Goal: Information Seeking & Learning: Learn about a topic

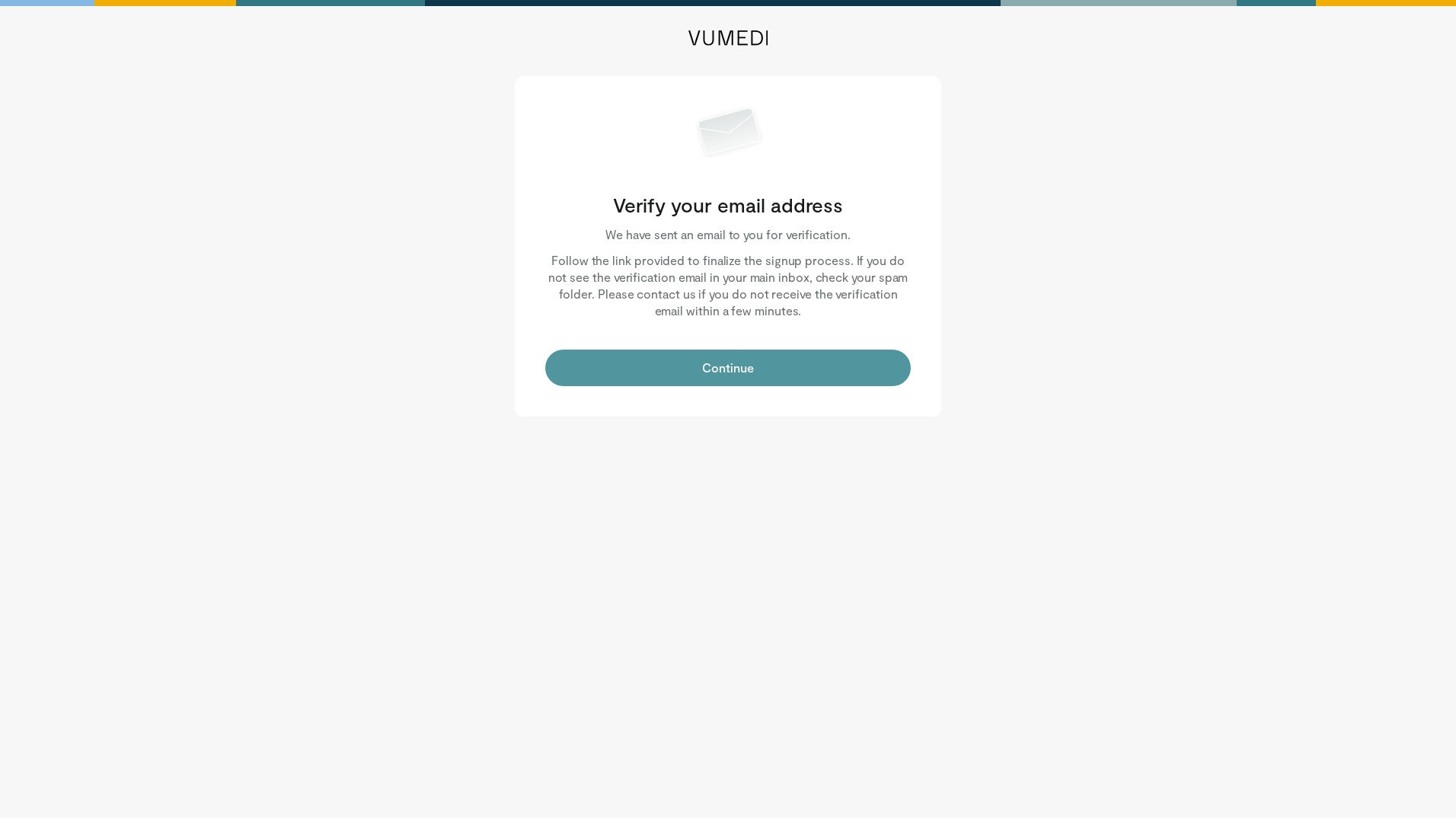
click at [784, 356] on button "Continue" at bounding box center [727, 367] width 365 height 37
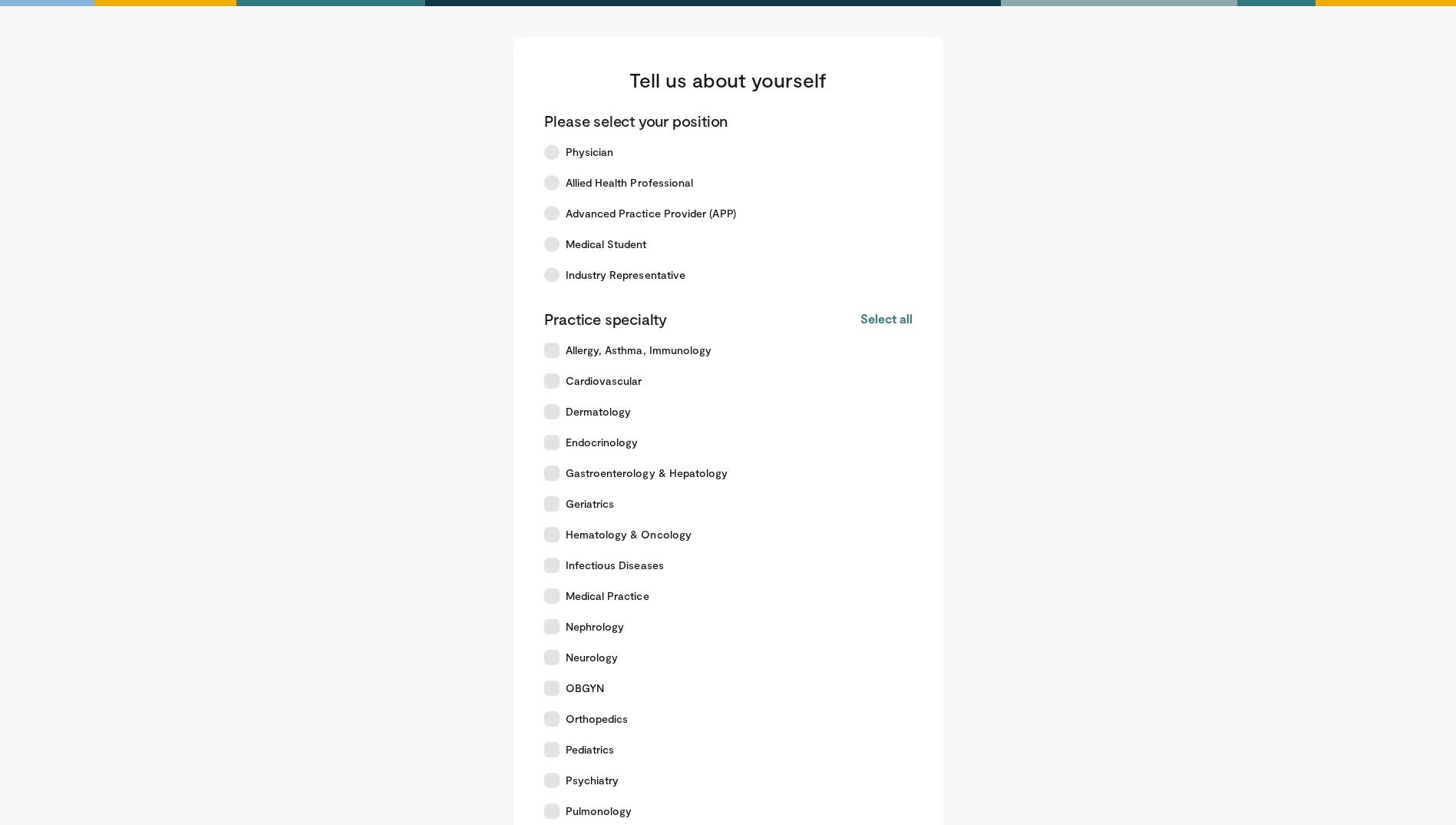
scroll to position [341, 0]
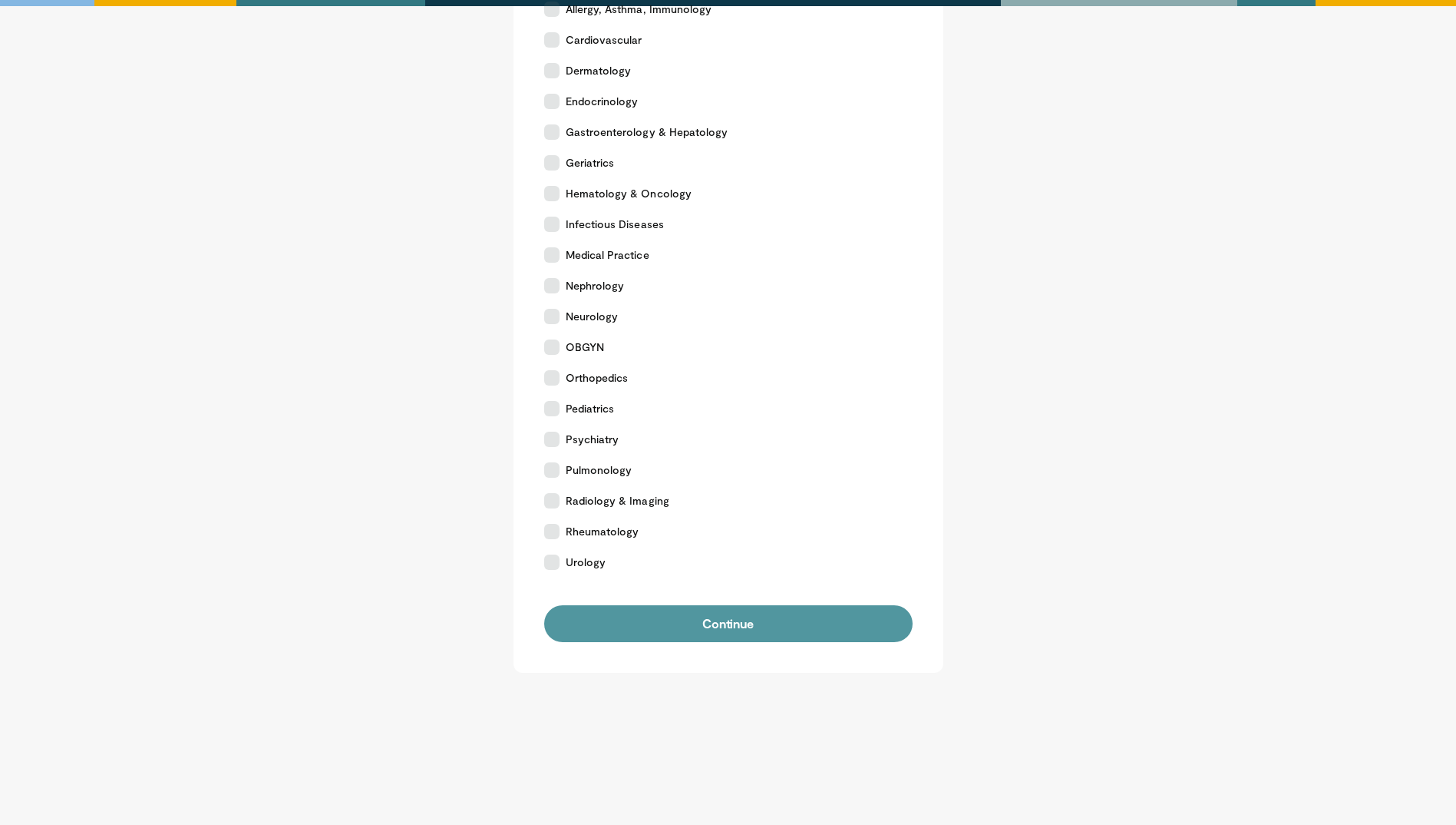
click at [813, 627] on button "Continue" at bounding box center [728, 623] width 368 height 37
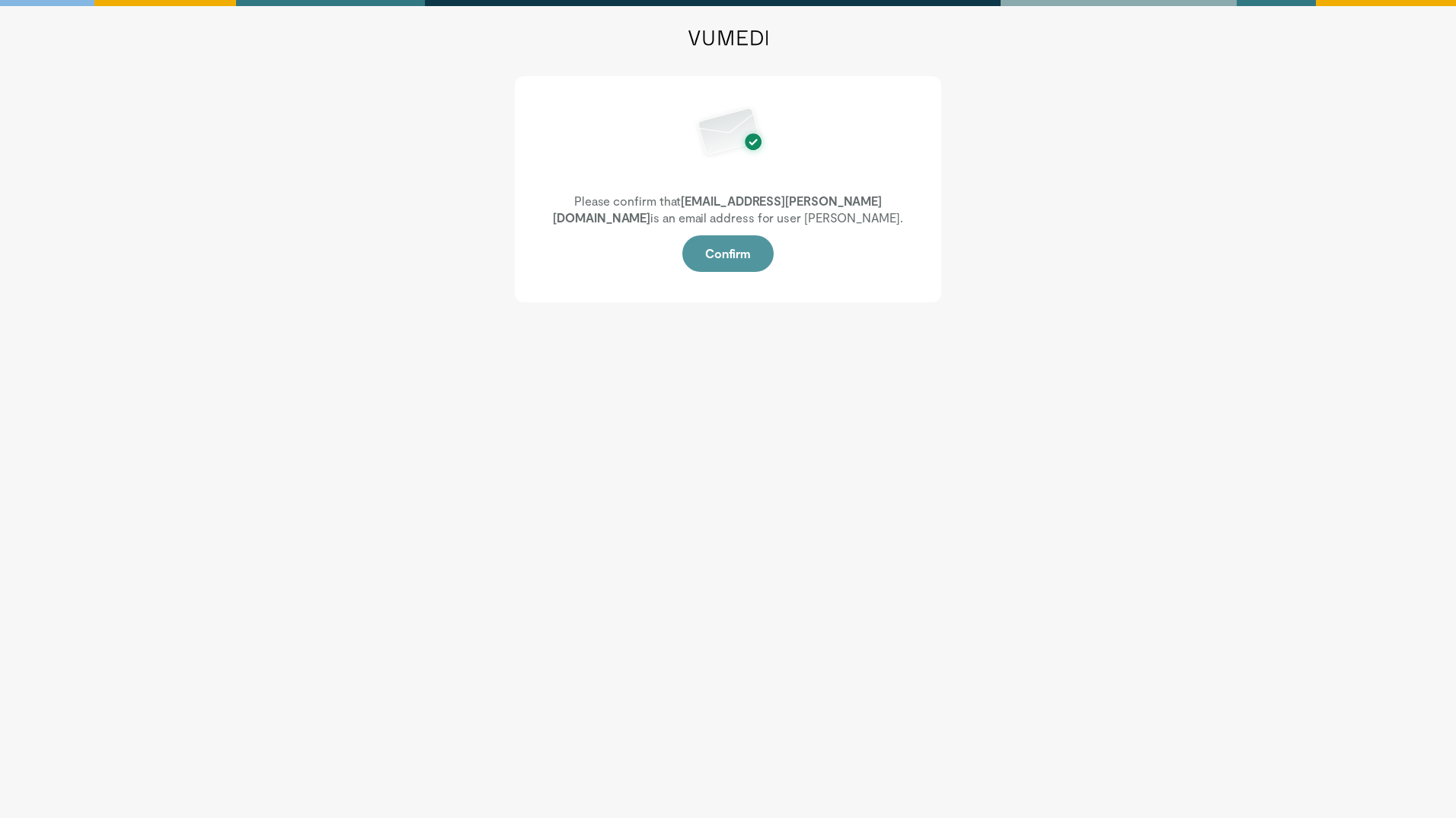
click at [715, 256] on button "Confirm" at bounding box center [727, 253] width 92 height 37
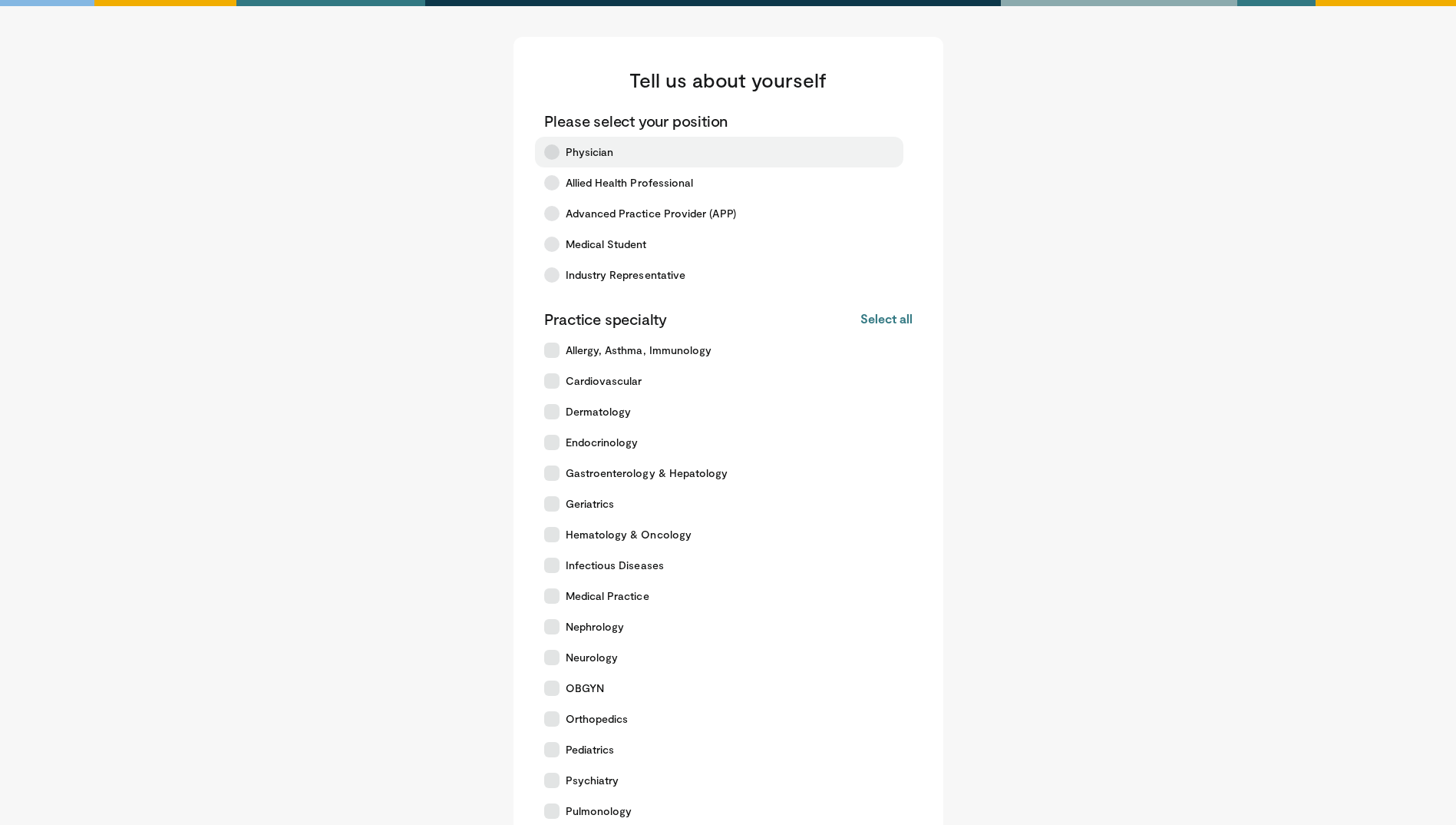
click at [758, 157] on label "Physician" at bounding box center [719, 152] width 368 height 31
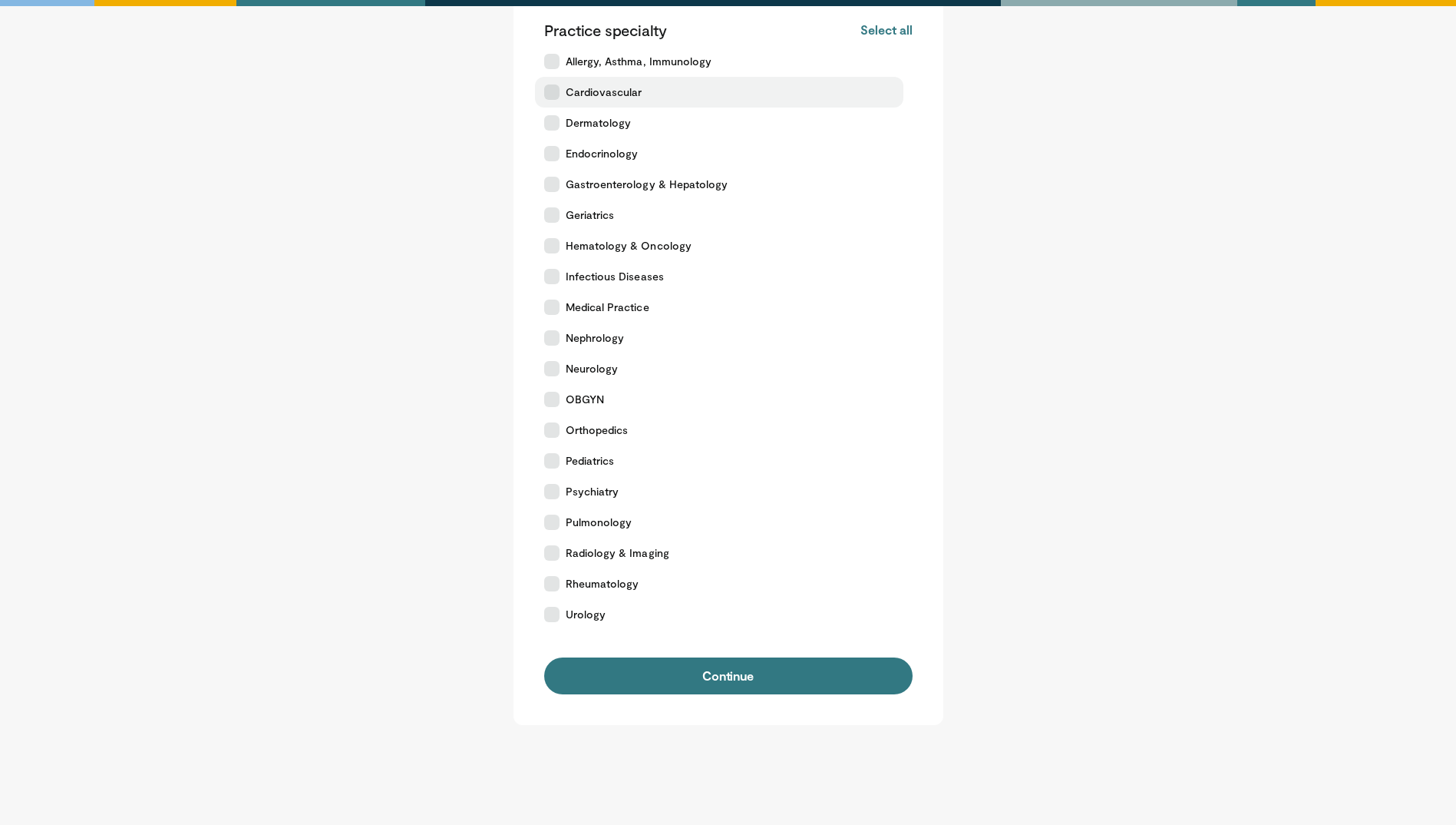
scroll to position [290, 0]
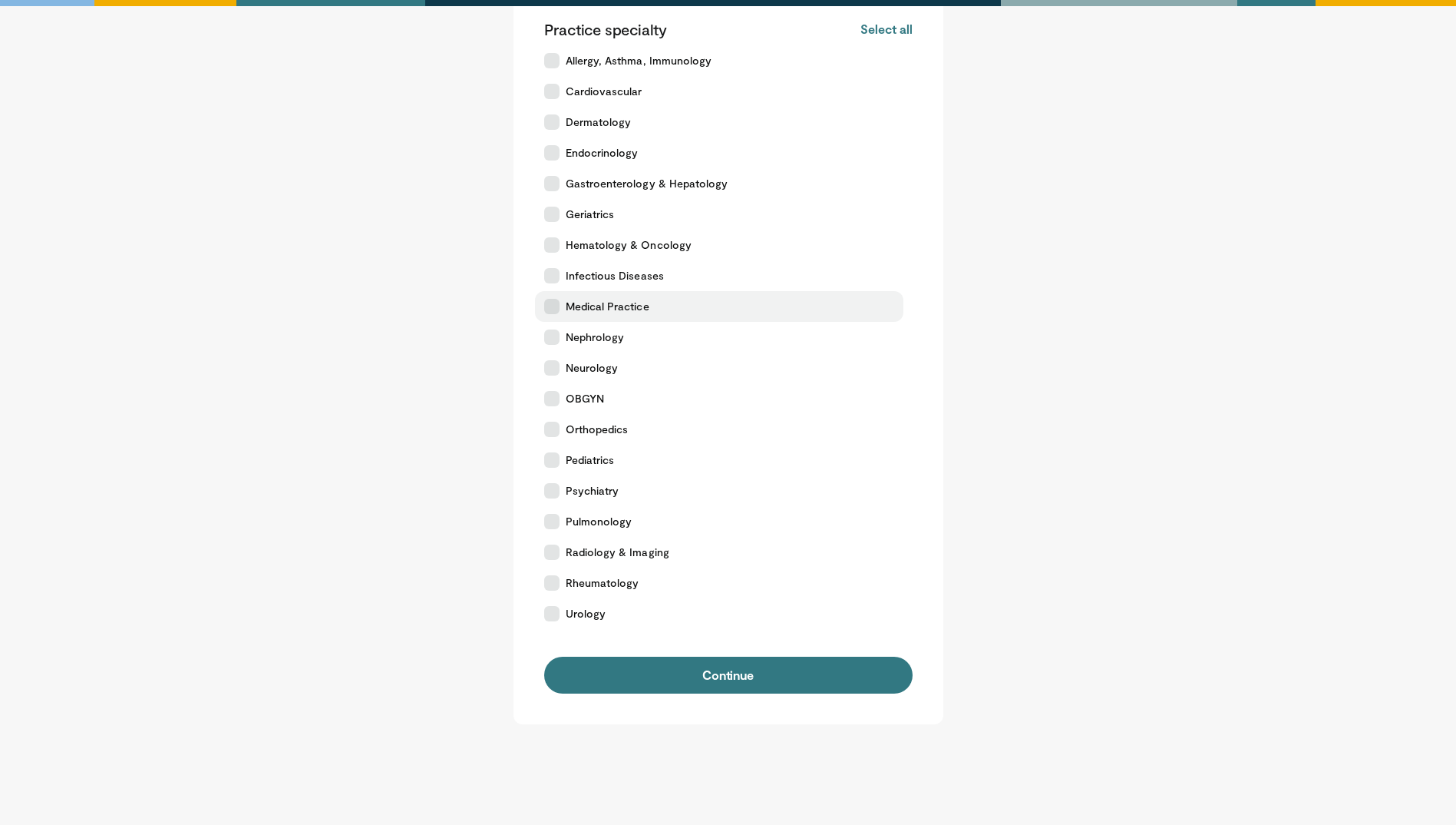
click at [736, 302] on label "Medical Practice" at bounding box center [719, 306] width 368 height 31
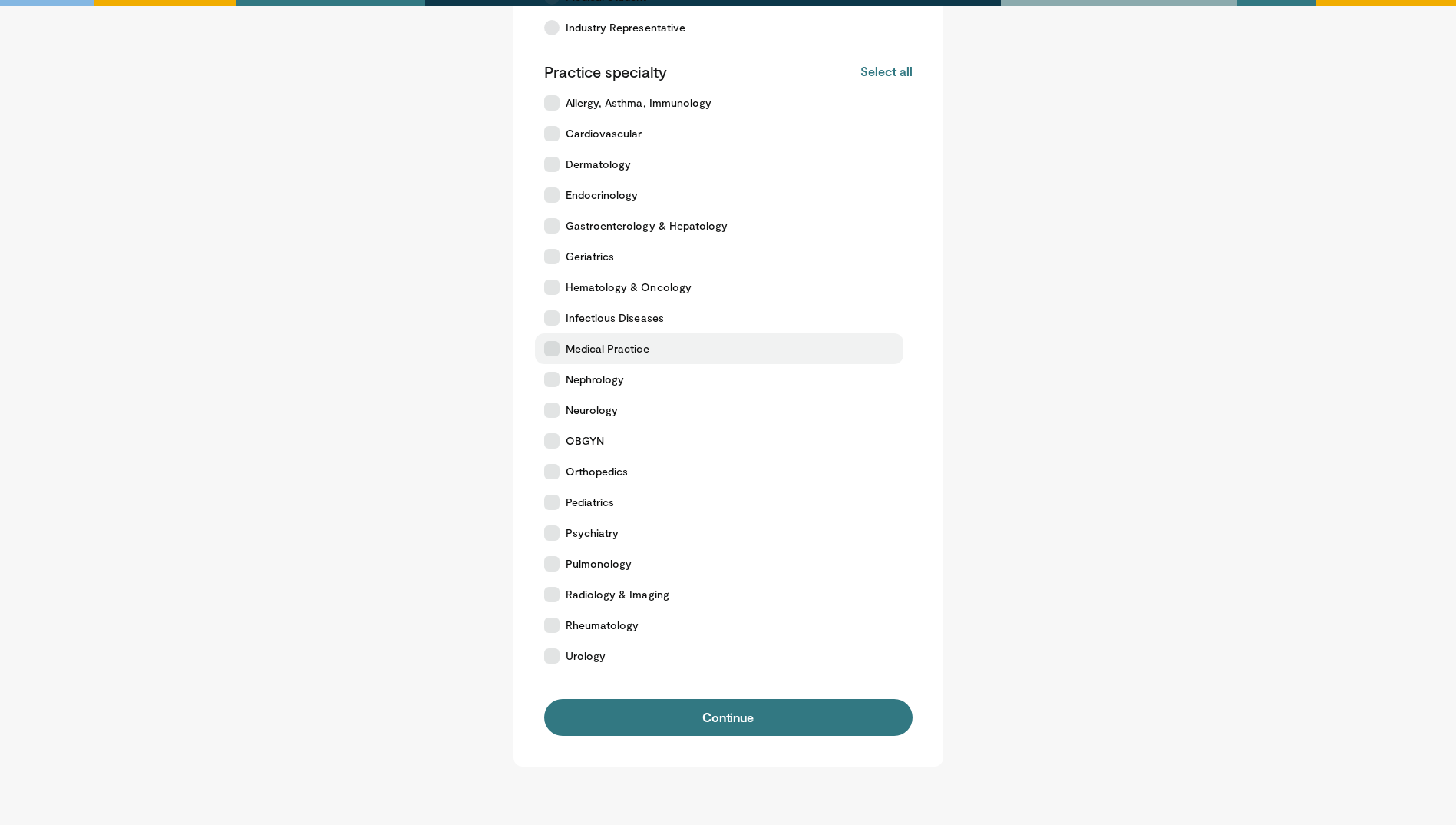
scroll to position [246, 0]
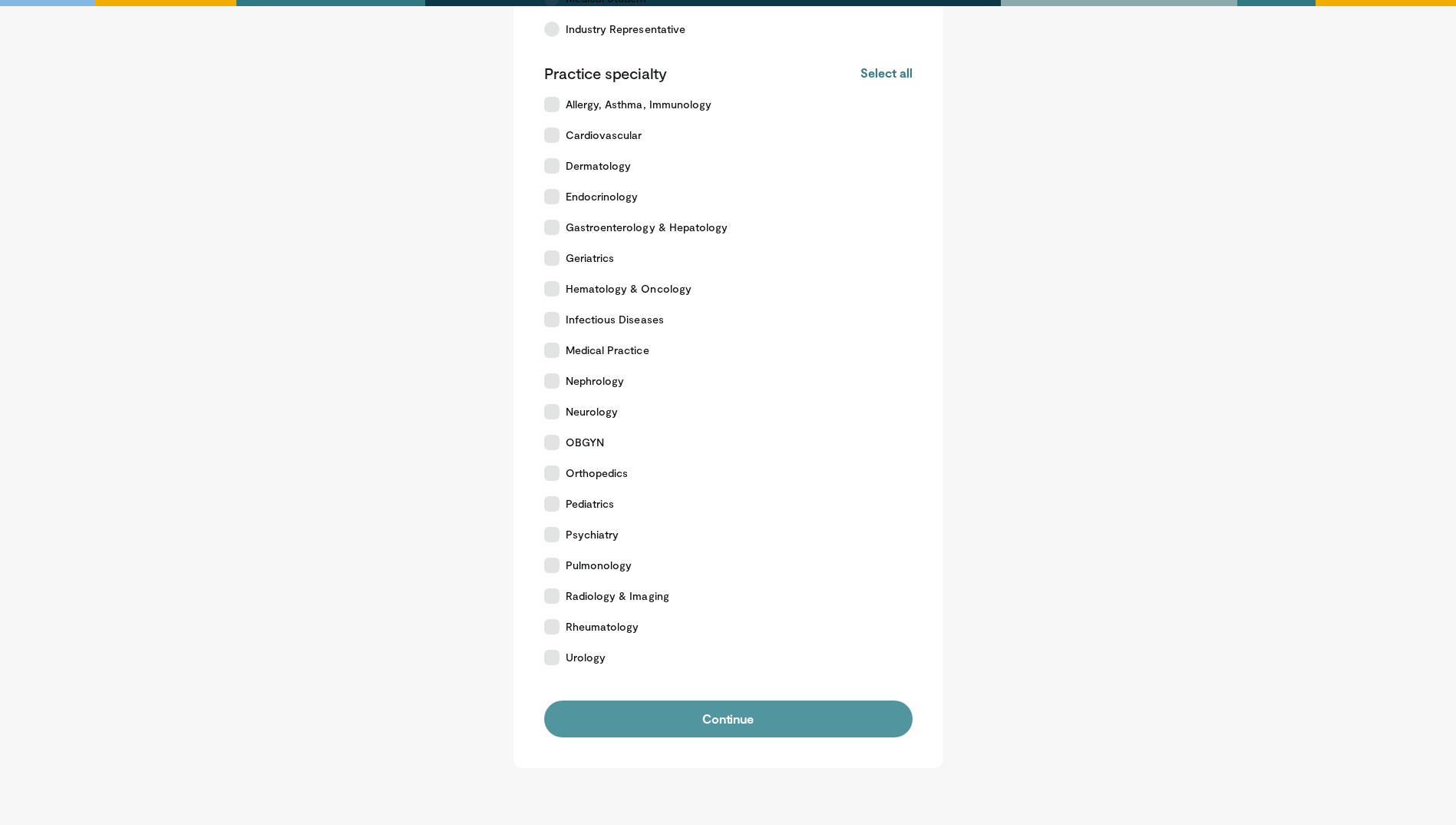
click at [777, 721] on button "Continue" at bounding box center [728, 719] width 368 height 37
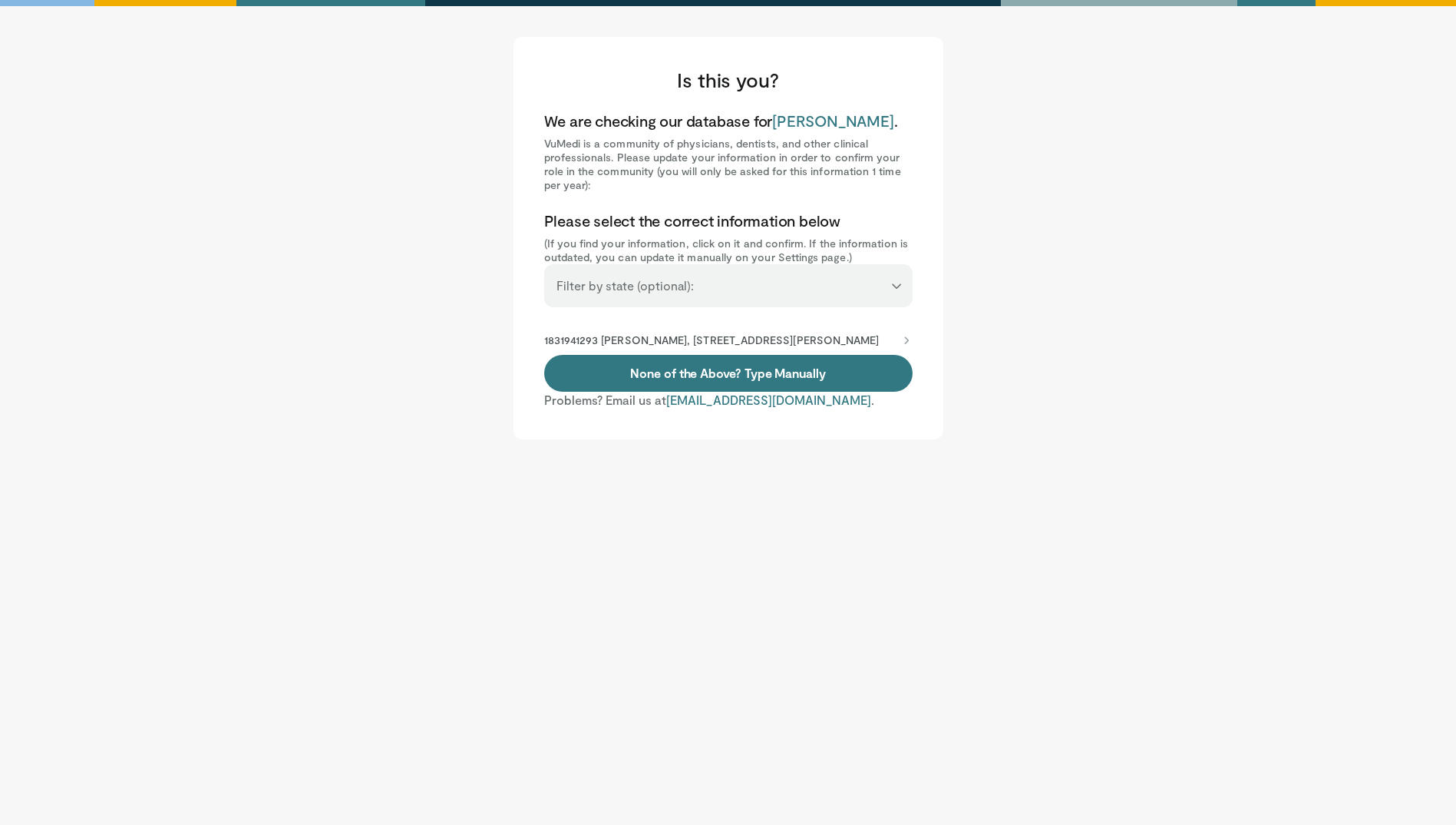
click at [738, 293] on div "**********" at bounding box center [728, 286] width 368 height 43
click at [770, 338] on p "1831941293 Navid Chowdhury, 655 Watkins Mill Rd, Gaithersburg, MD, 20879-3301" at bounding box center [712, 340] width 336 height 14
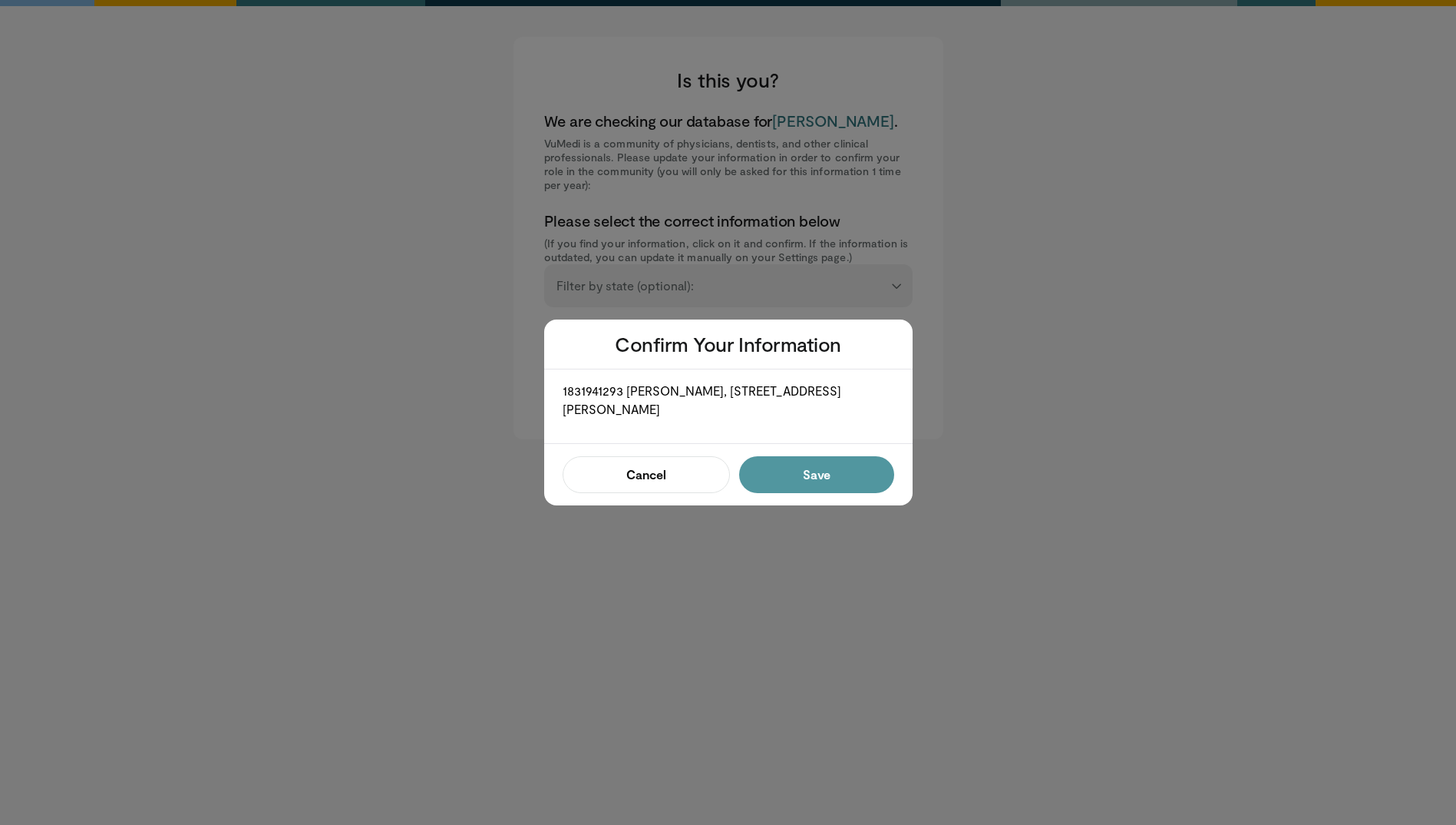
click at [792, 468] on button "Save" at bounding box center [816, 475] width 154 height 37
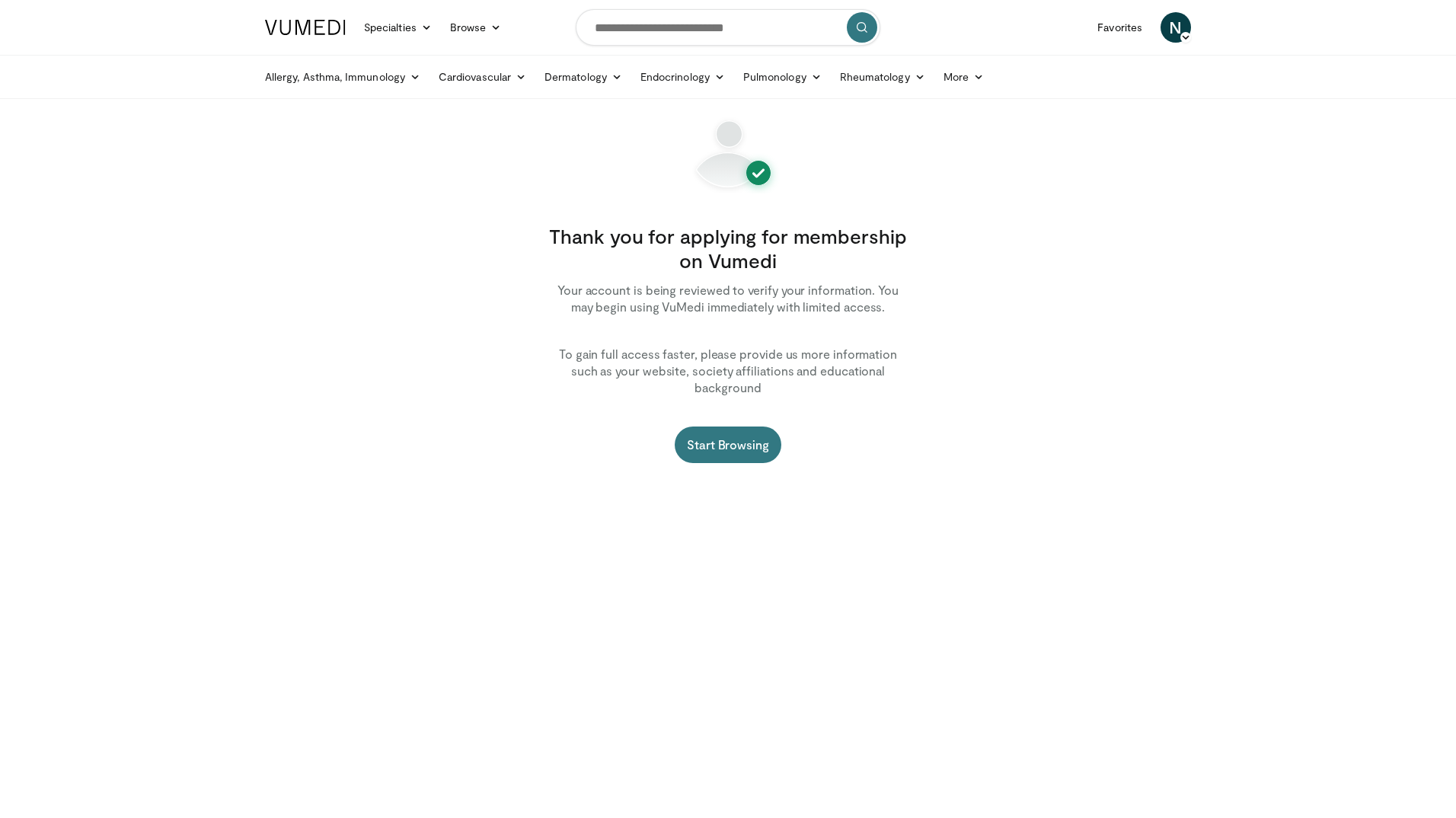
click at [750, 361] on p "To gain full access faster, please provide us more information such as your web…" at bounding box center [727, 370] width 365 height 50
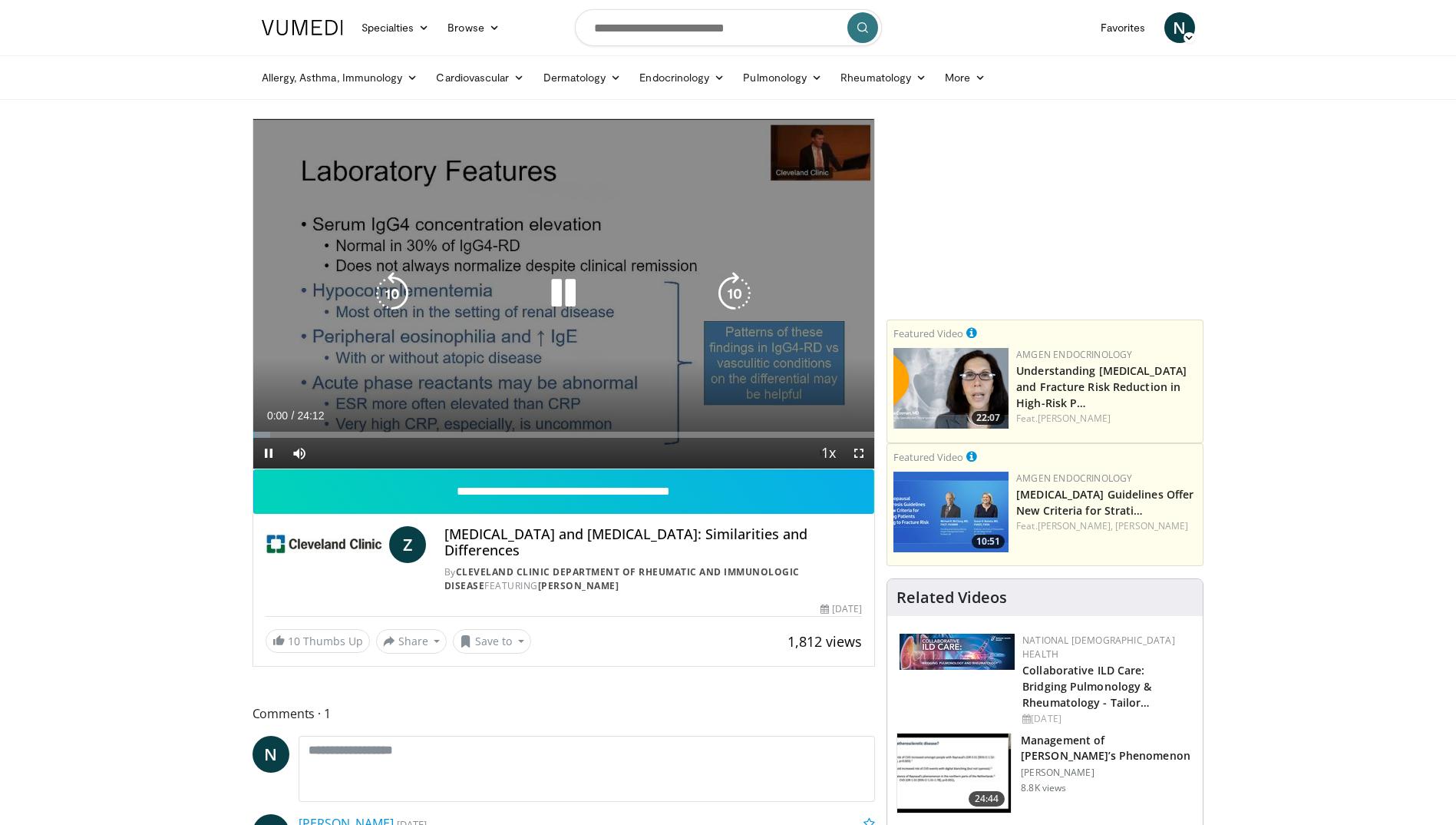
click at [568, 295] on icon "Video Player" at bounding box center [563, 293] width 43 height 43
click at [510, 352] on div "10 seconds Tap to unmute" at bounding box center [564, 293] width 622 height 350
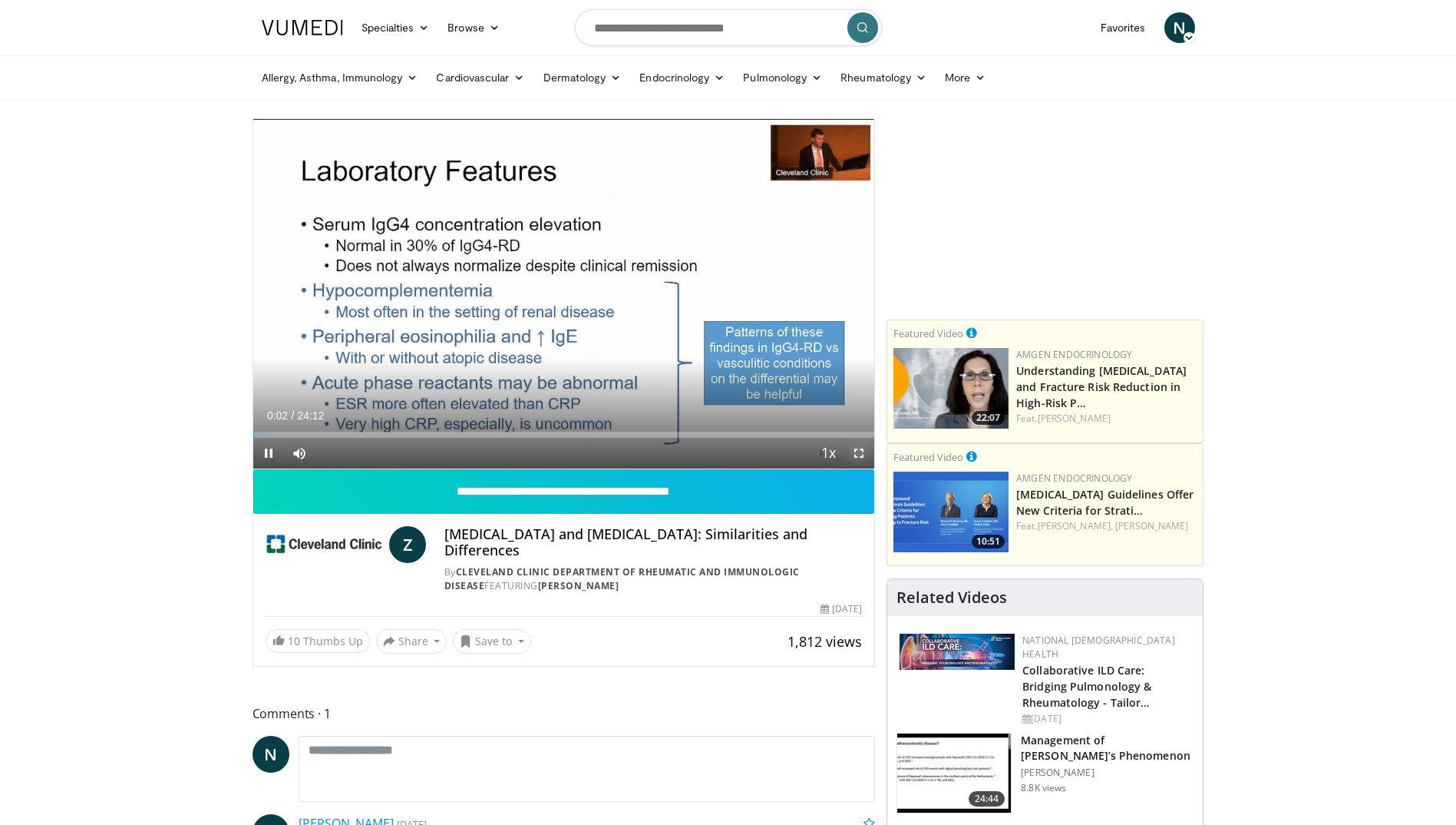
click at [859, 450] on span "Video Player" at bounding box center [859, 453] width 31 height 31
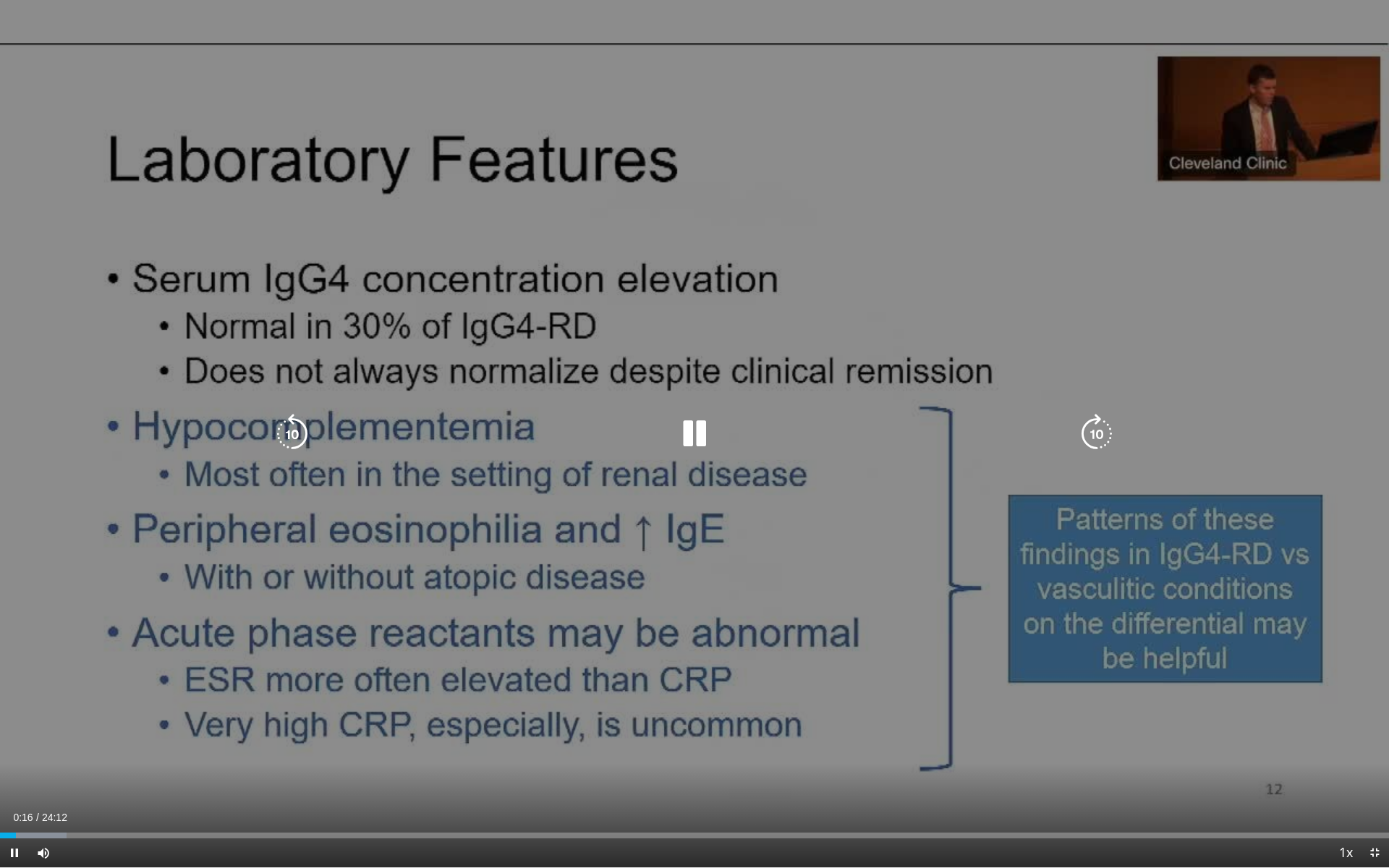
click at [697, 435] on icon "Video Player" at bounding box center [694, 434] width 41 height 41
drag, startPoint x: 697, startPoint y: 435, endPoint x: 371, endPoint y: 264, distance: 368.1
click at [371, 264] on div "10 seconds Tap to unmute" at bounding box center [694, 433] width 1389 height 867
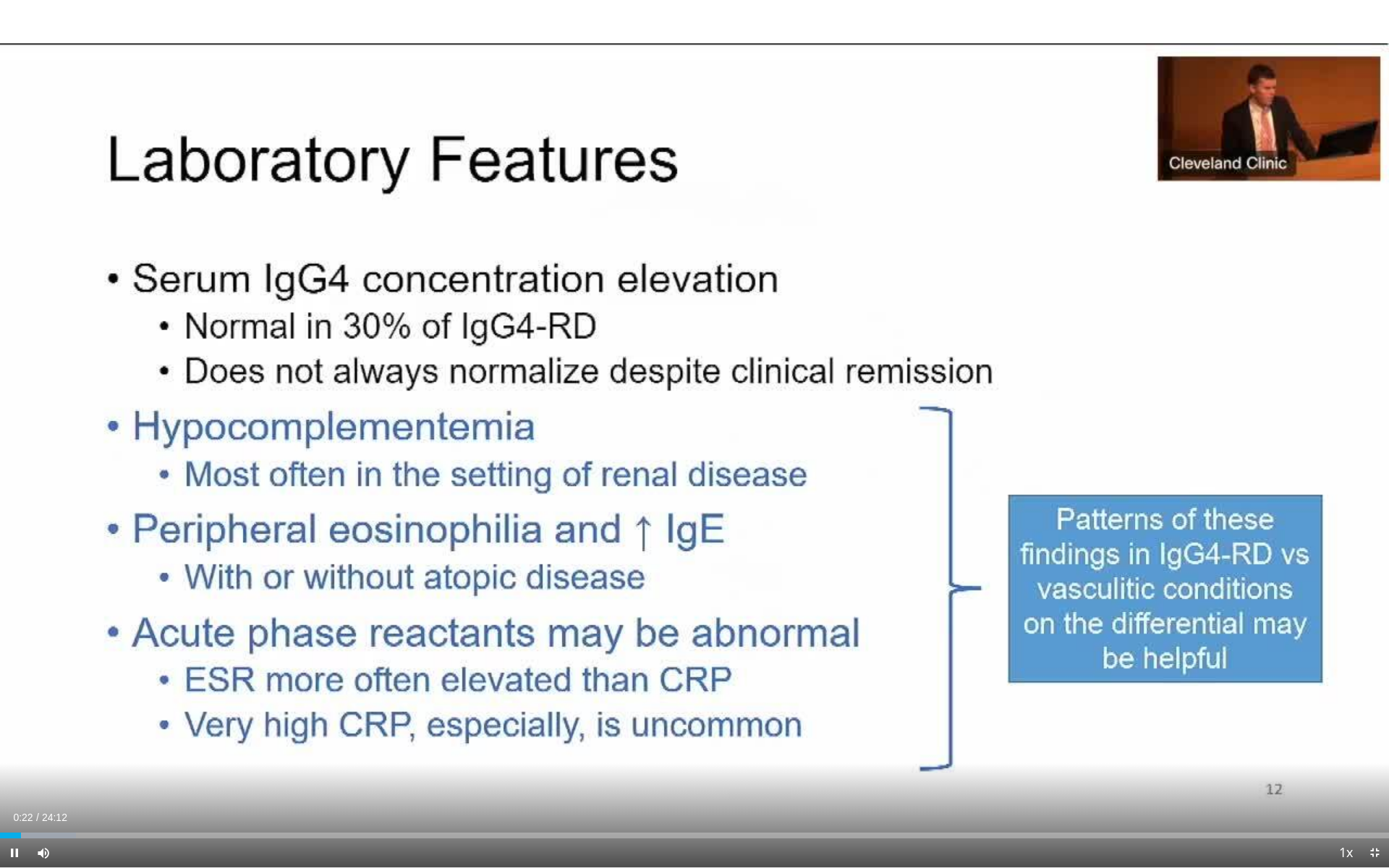
click at [371, 264] on div "10 seconds Tap to unmute" at bounding box center [694, 433] width 1389 height 867
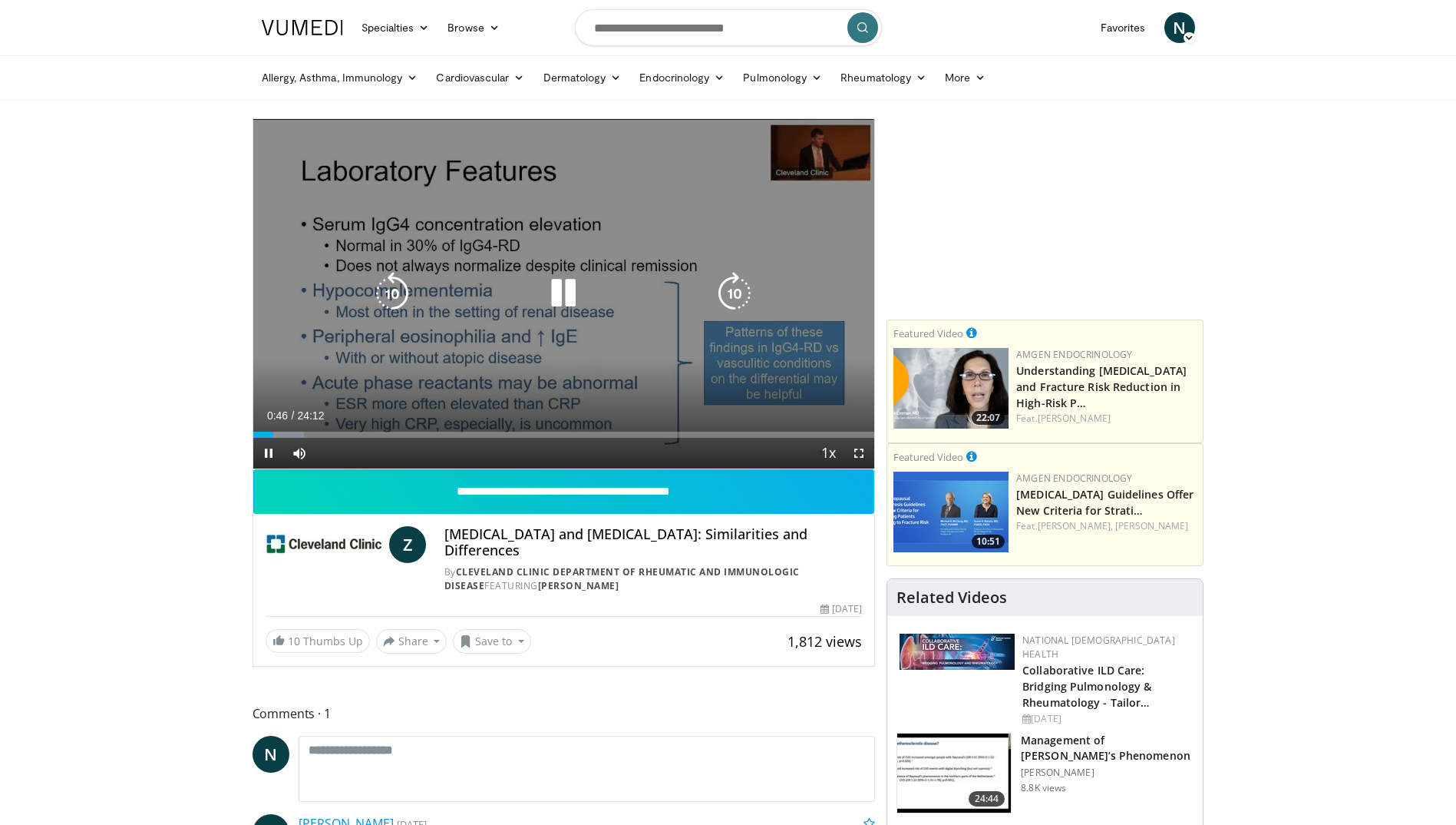
click at [587, 331] on div "10 seconds Tap to unmute" at bounding box center [564, 293] width 622 height 350
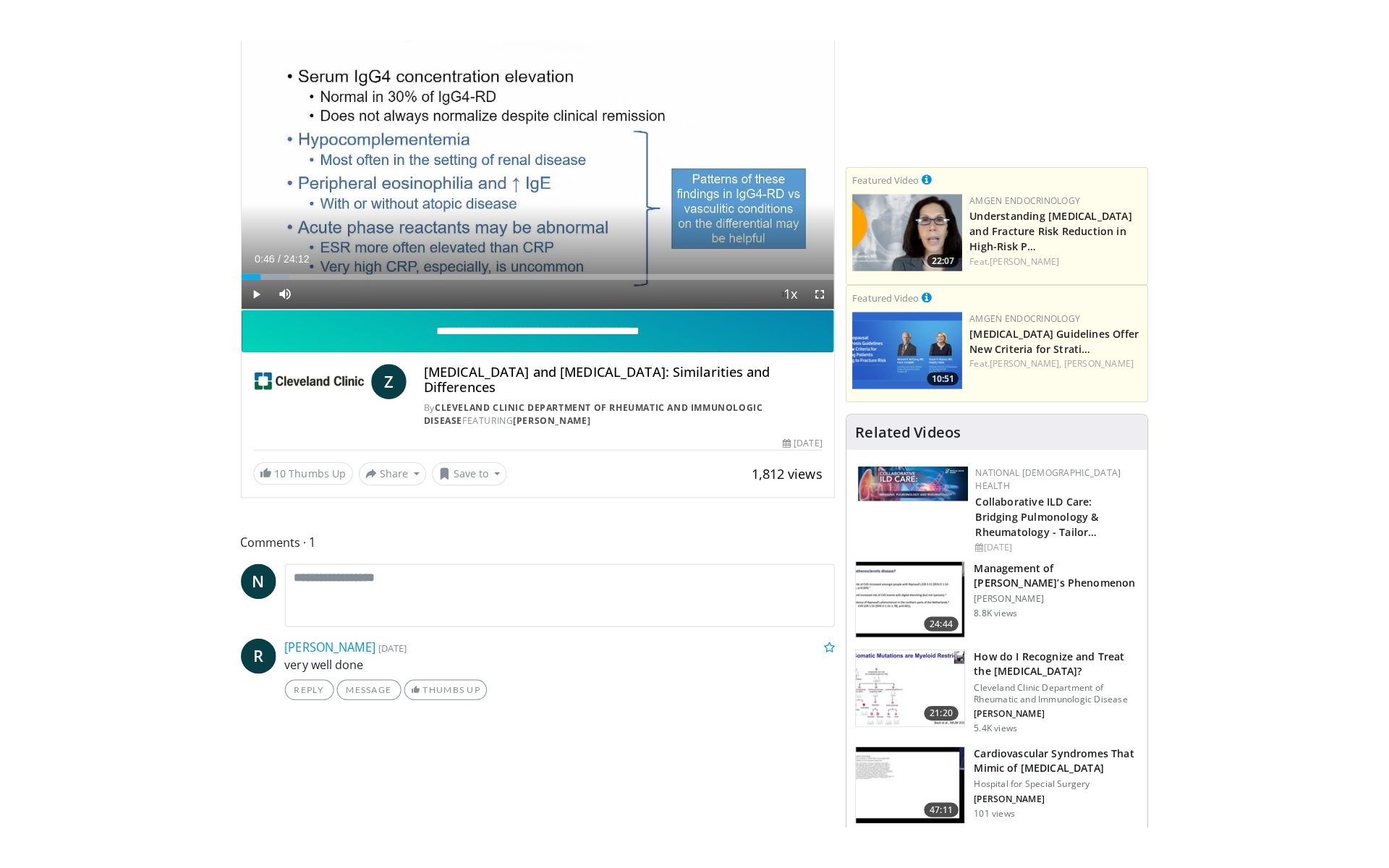
scroll to position [173, 0]
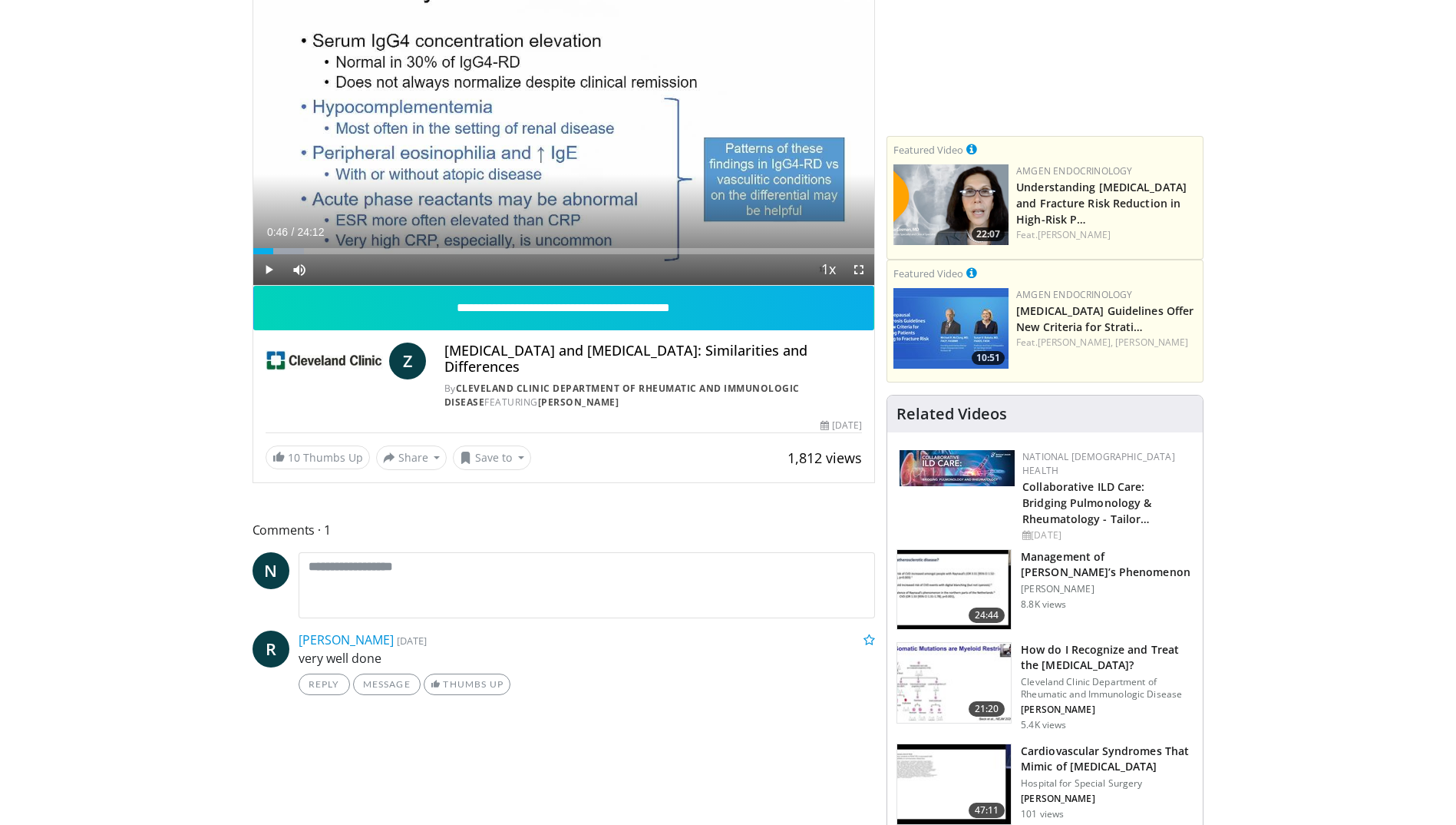
drag, startPoint x: 526, startPoint y: 365, endPoint x: 444, endPoint y: 358, distance: 82.3
click at [444, 358] on h4 "IgG4 Related Disease and Systemic Vasculitis: Similarities and Differences" at bounding box center [653, 359] width 417 height 33
drag, startPoint x: 444, startPoint y: 358, endPoint x: 467, endPoint y: 352, distance: 23.8
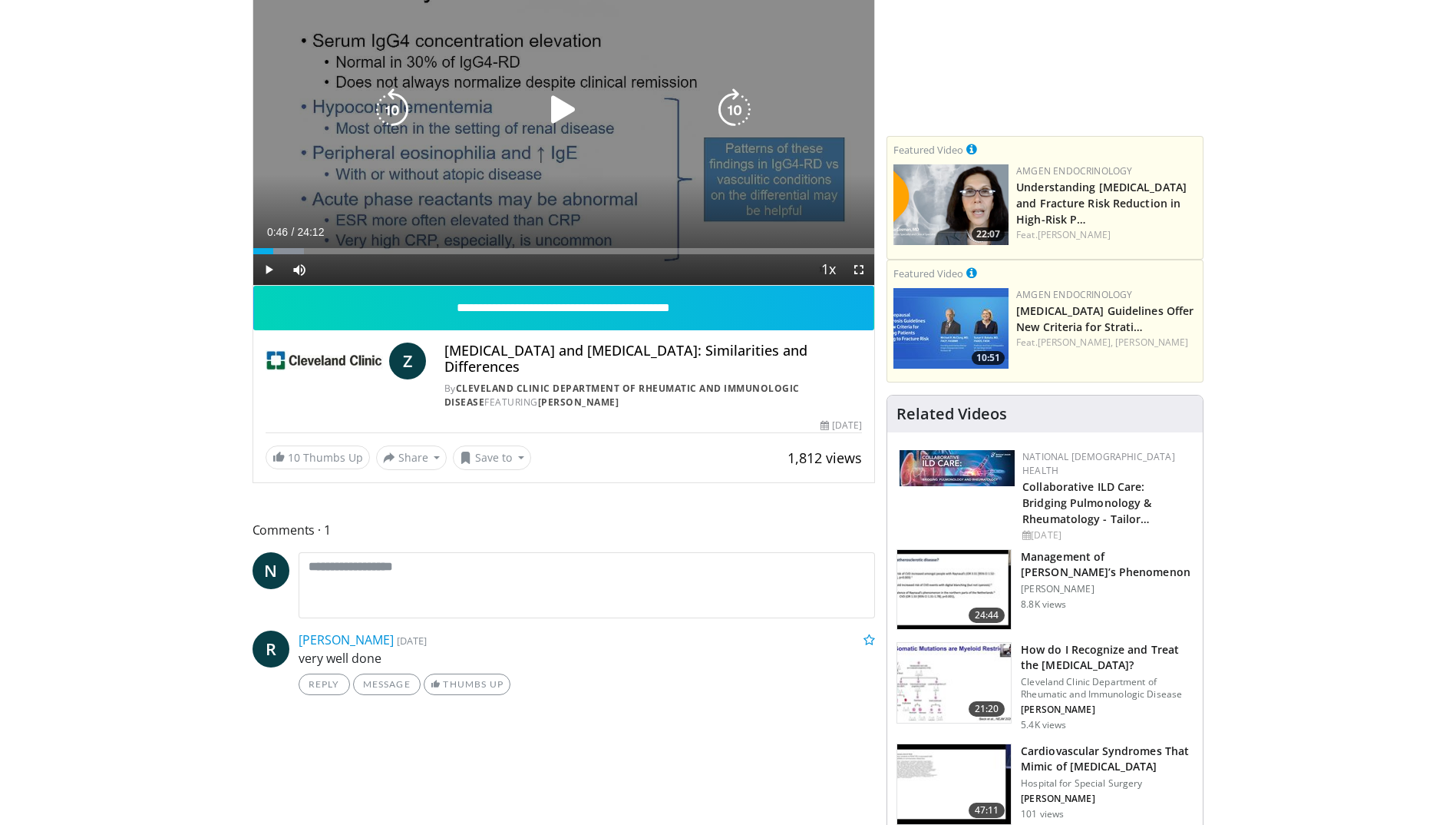
click at [414, 190] on div "10 seconds Tap to unmute" at bounding box center [564, 110] width 622 height 350
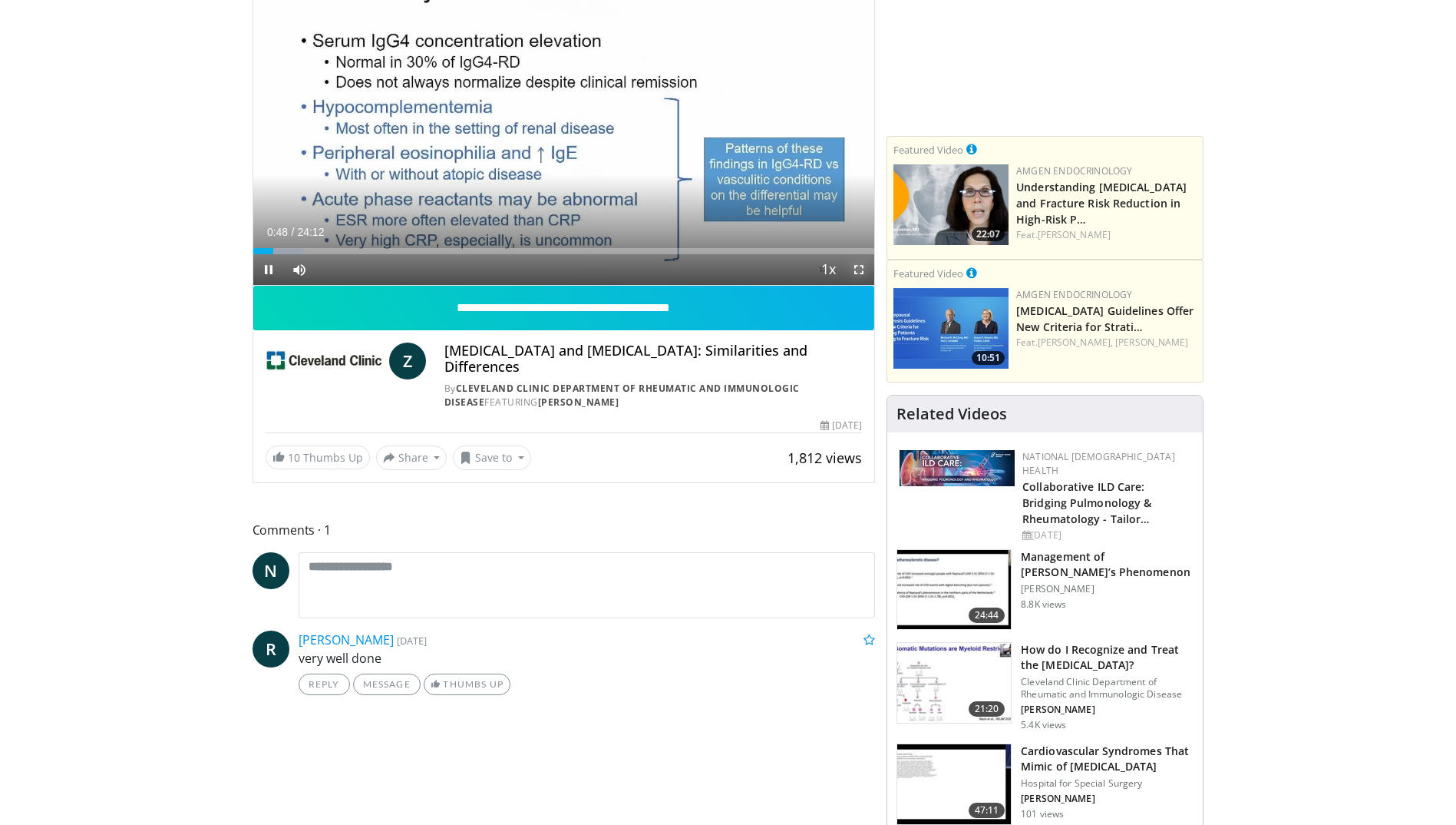
click at [850, 265] on span "Video Player" at bounding box center [859, 270] width 31 height 31
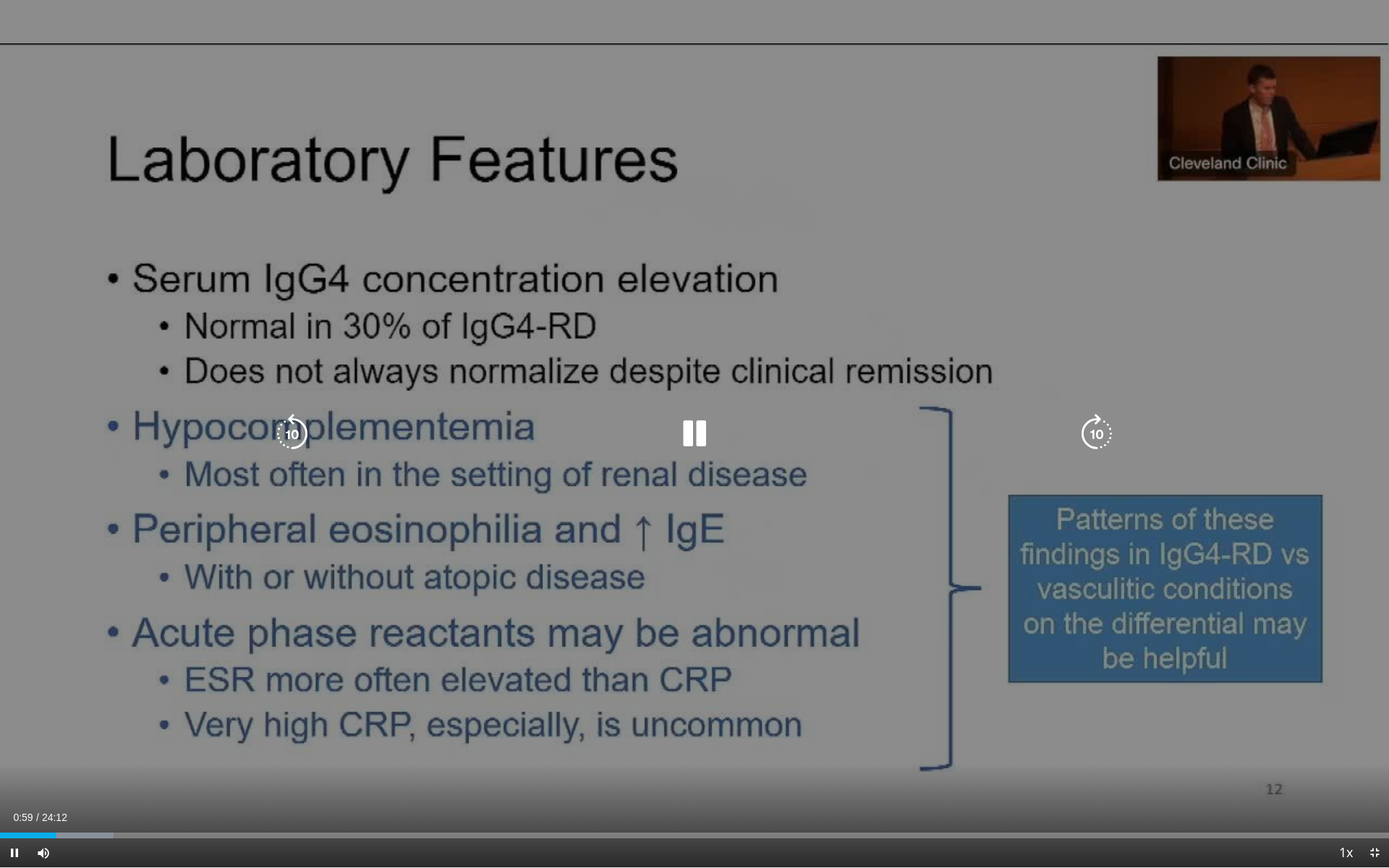
click at [761, 214] on div "10 seconds Tap to unmute" at bounding box center [694, 433] width 1389 height 867
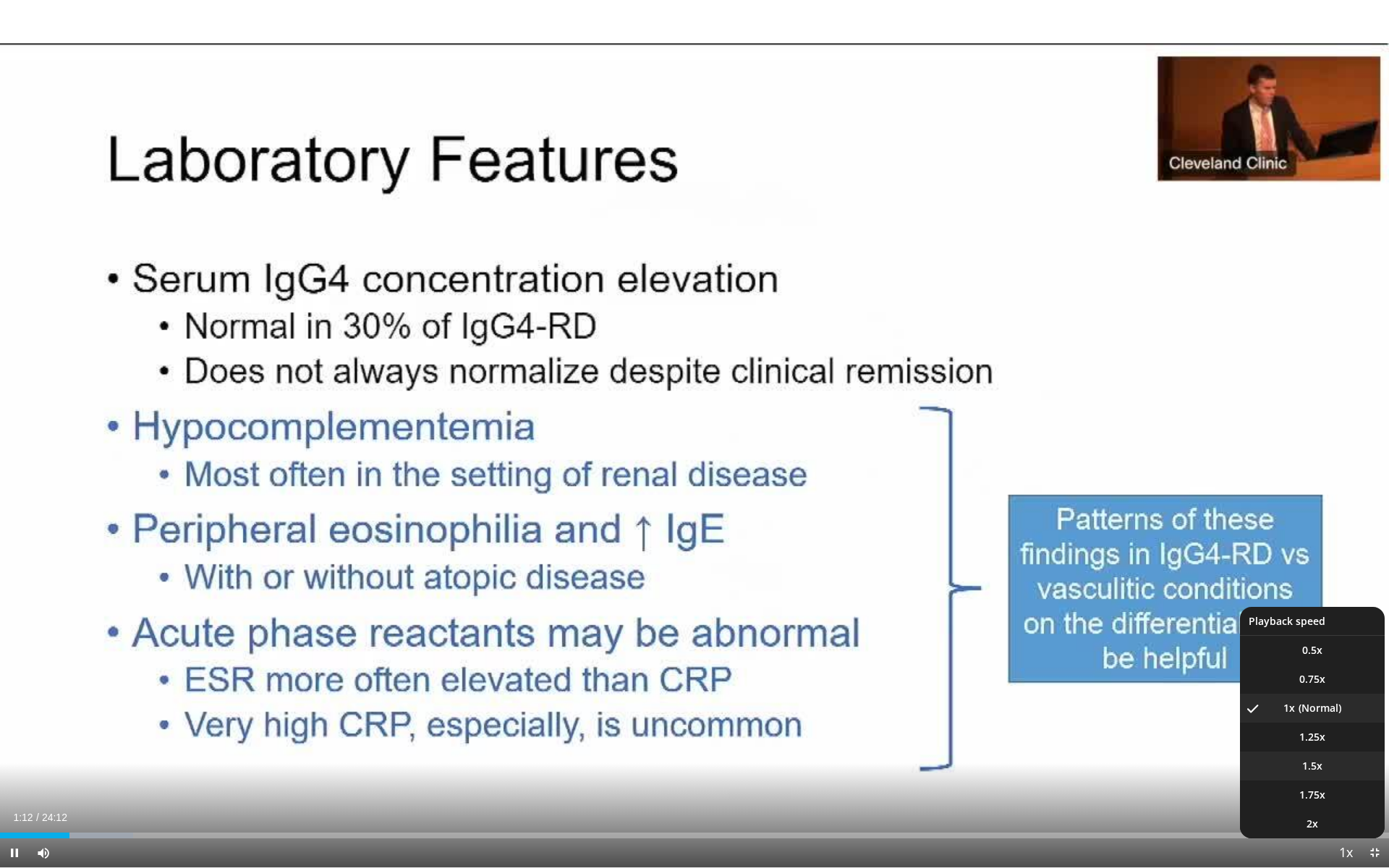
click at [1324, 765] on li "1.5x" at bounding box center [1312, 766] width 145 height 29
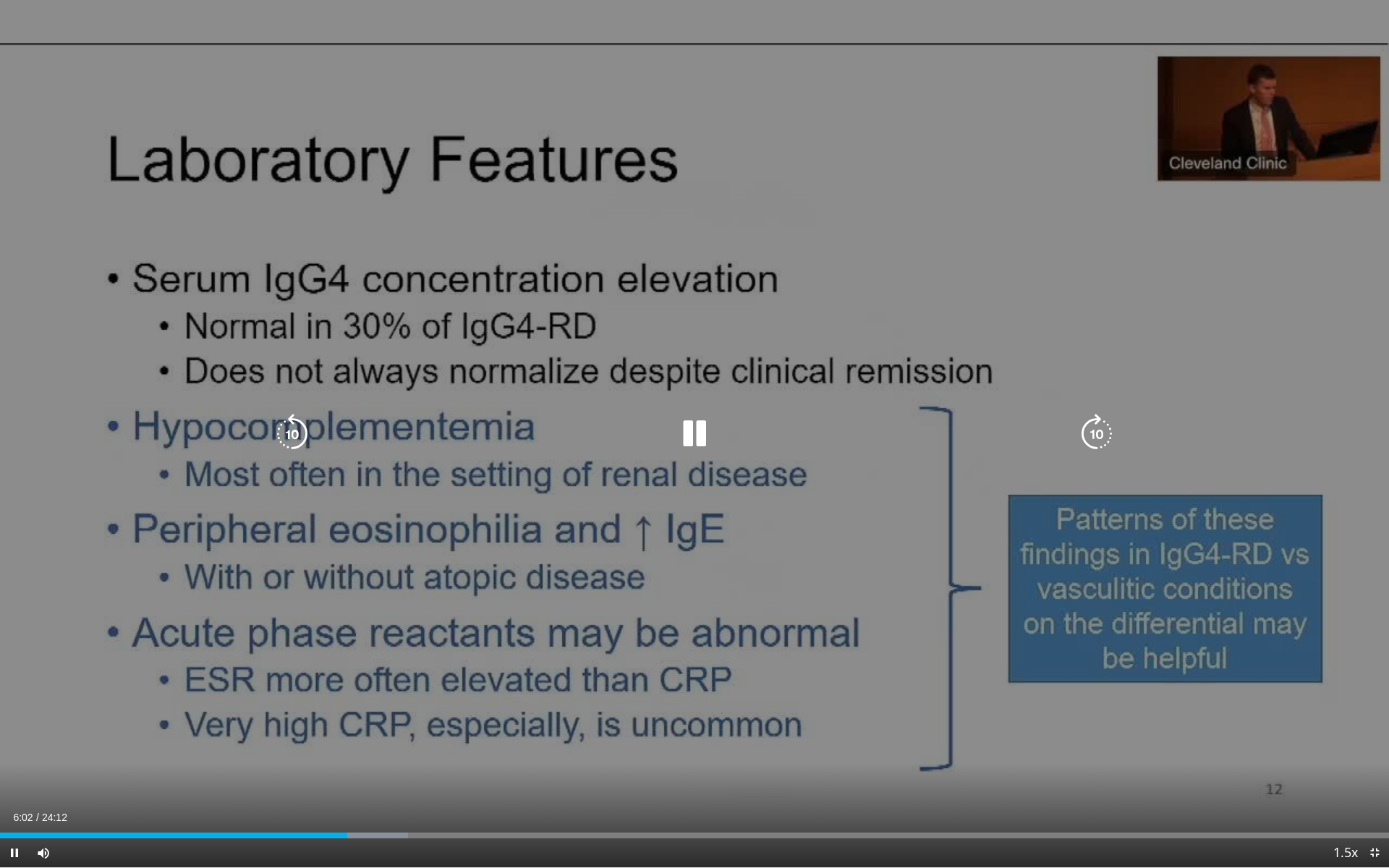
click at [1107, 699] on div "10 seconds Tap to unmute" at bounding box center [694, 433] width 1389 height 867
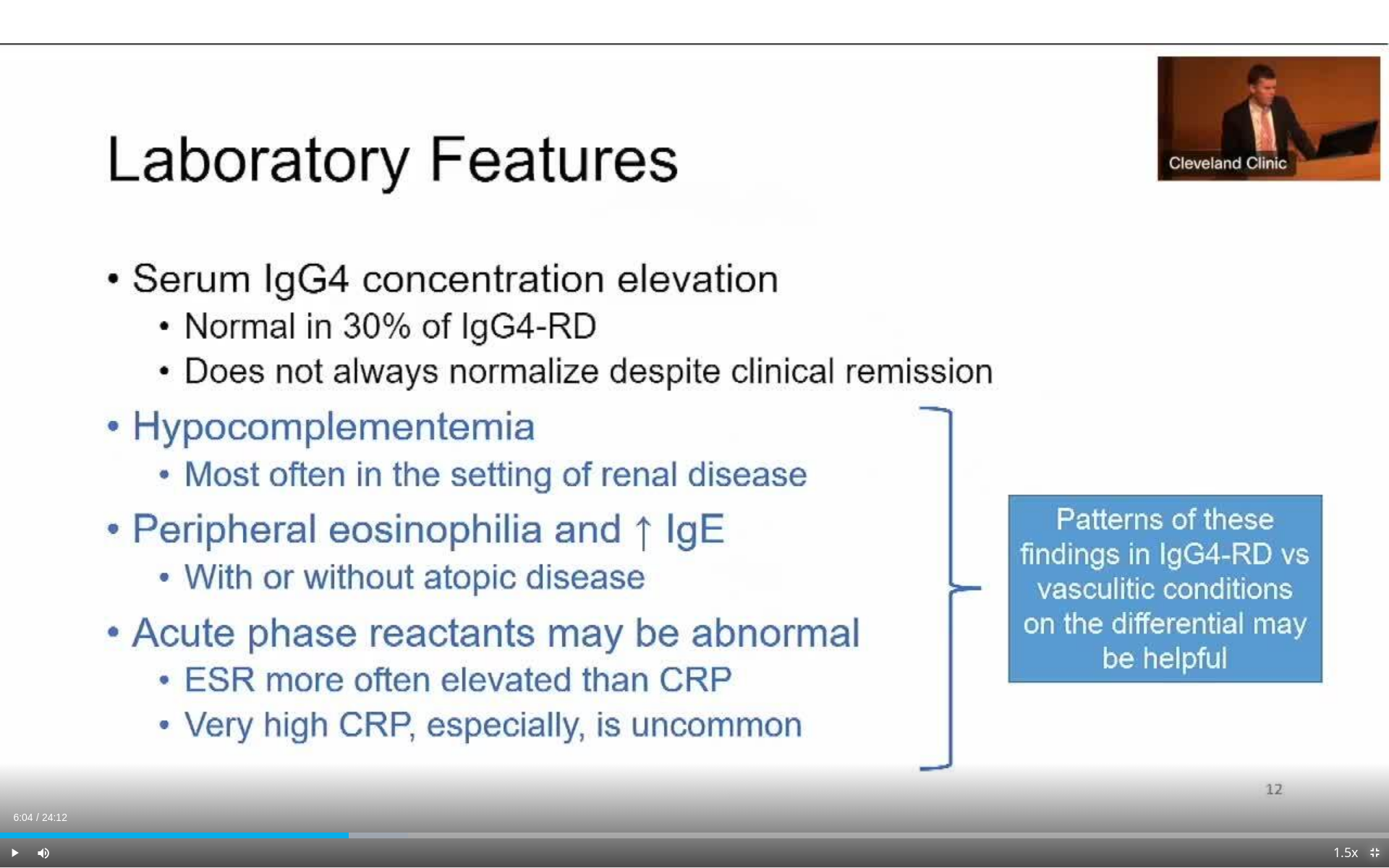
click at [1380, 776] on span "Video Player" at bounding box center [1374, 853] width 29 height 29
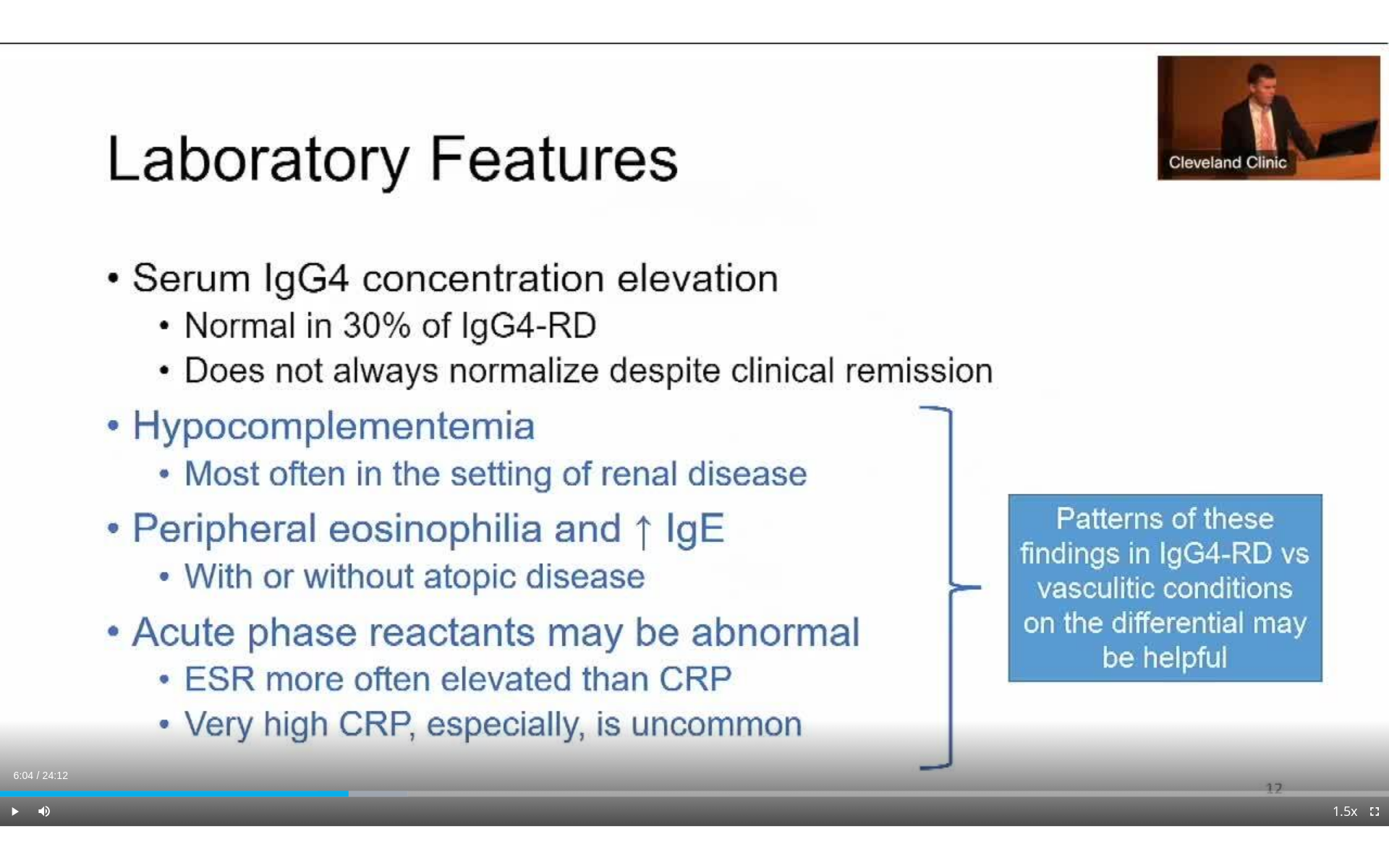
scroll to position [0, 0]
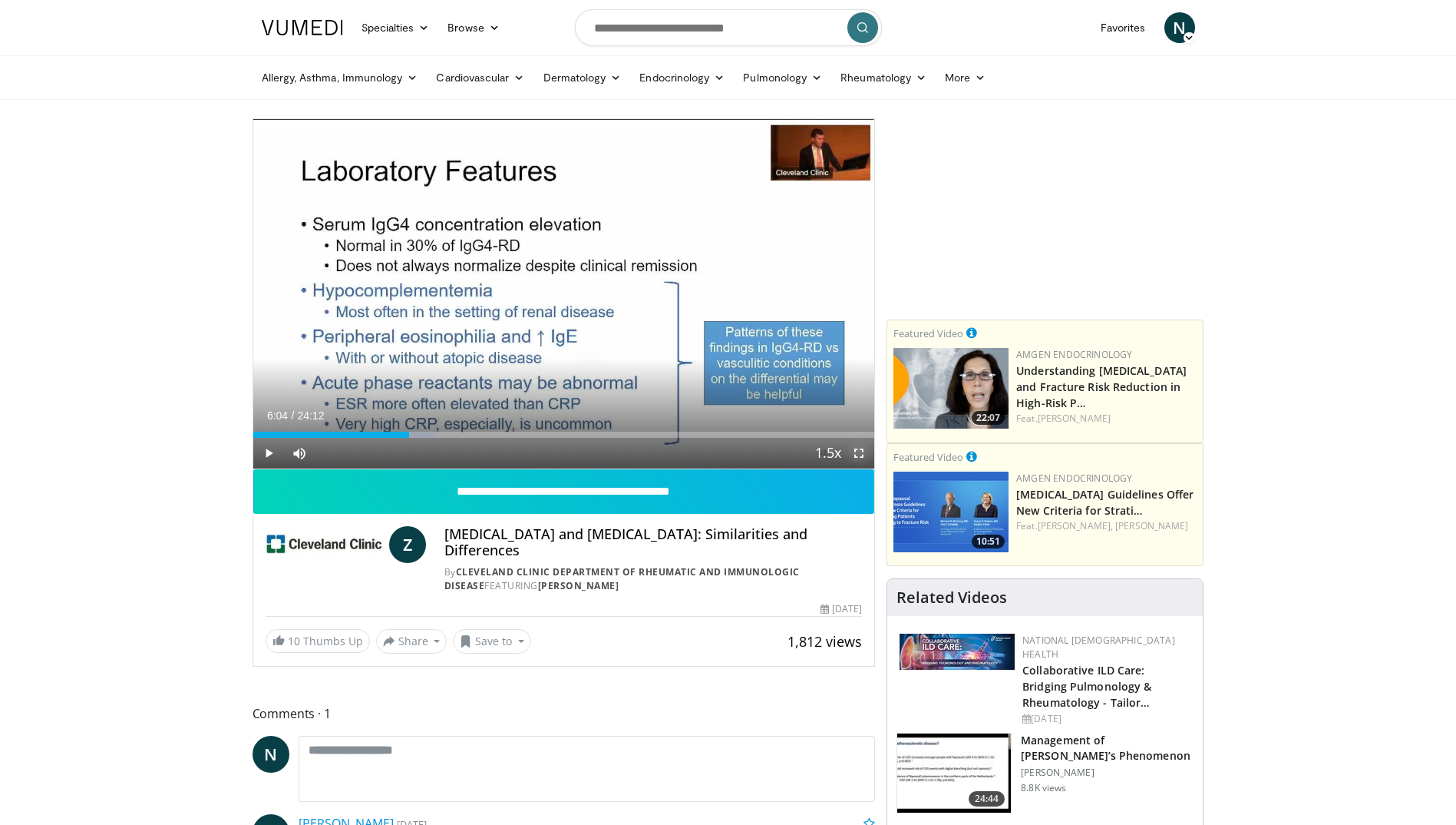
click at [861, 453] on span "Video Player" at bounding box center [859, 453] width 31 height 31
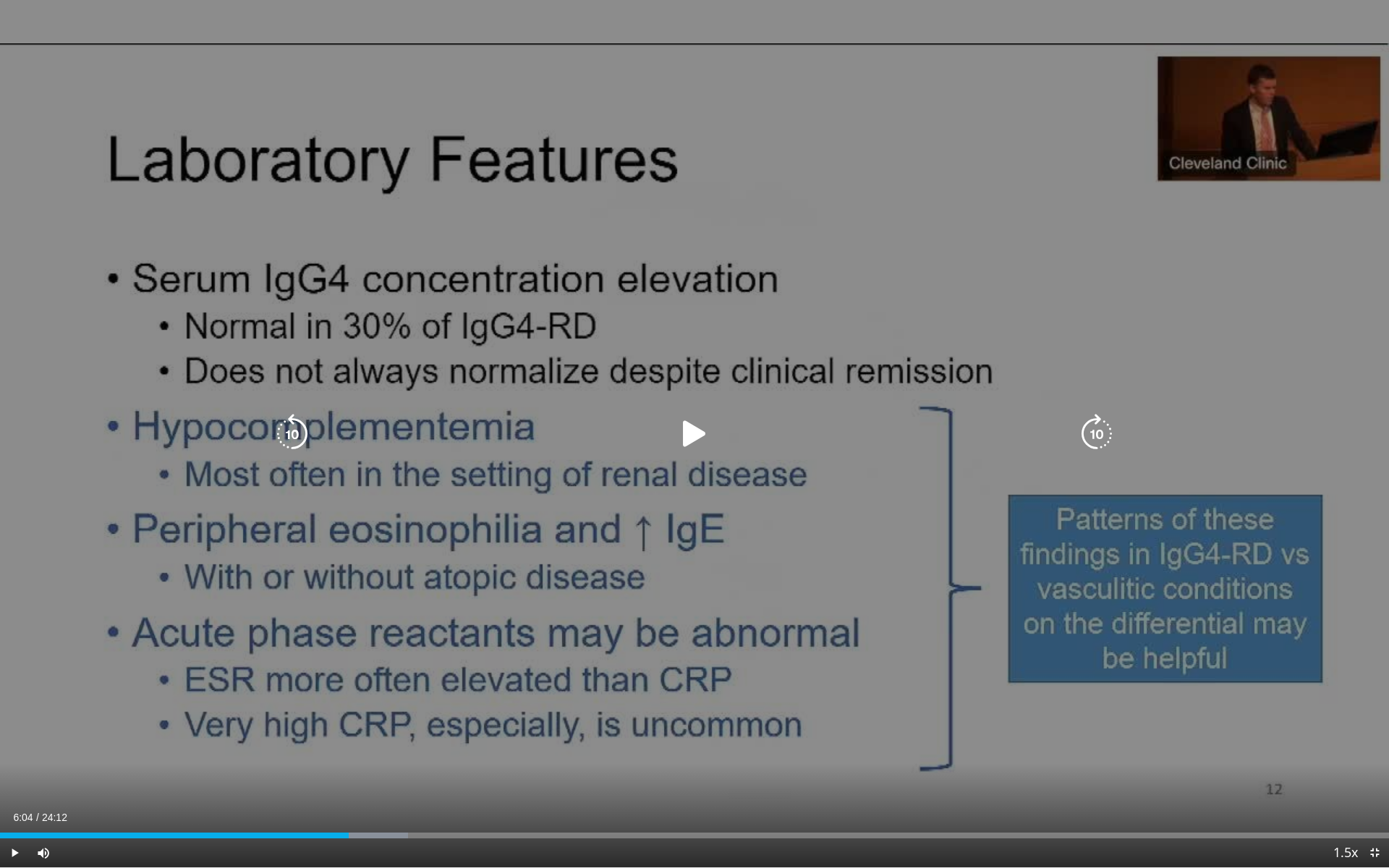
click at [814, 480] on div "10 seconds Tap to unmute" at bounding box center [694, 433] width 1389 height 867
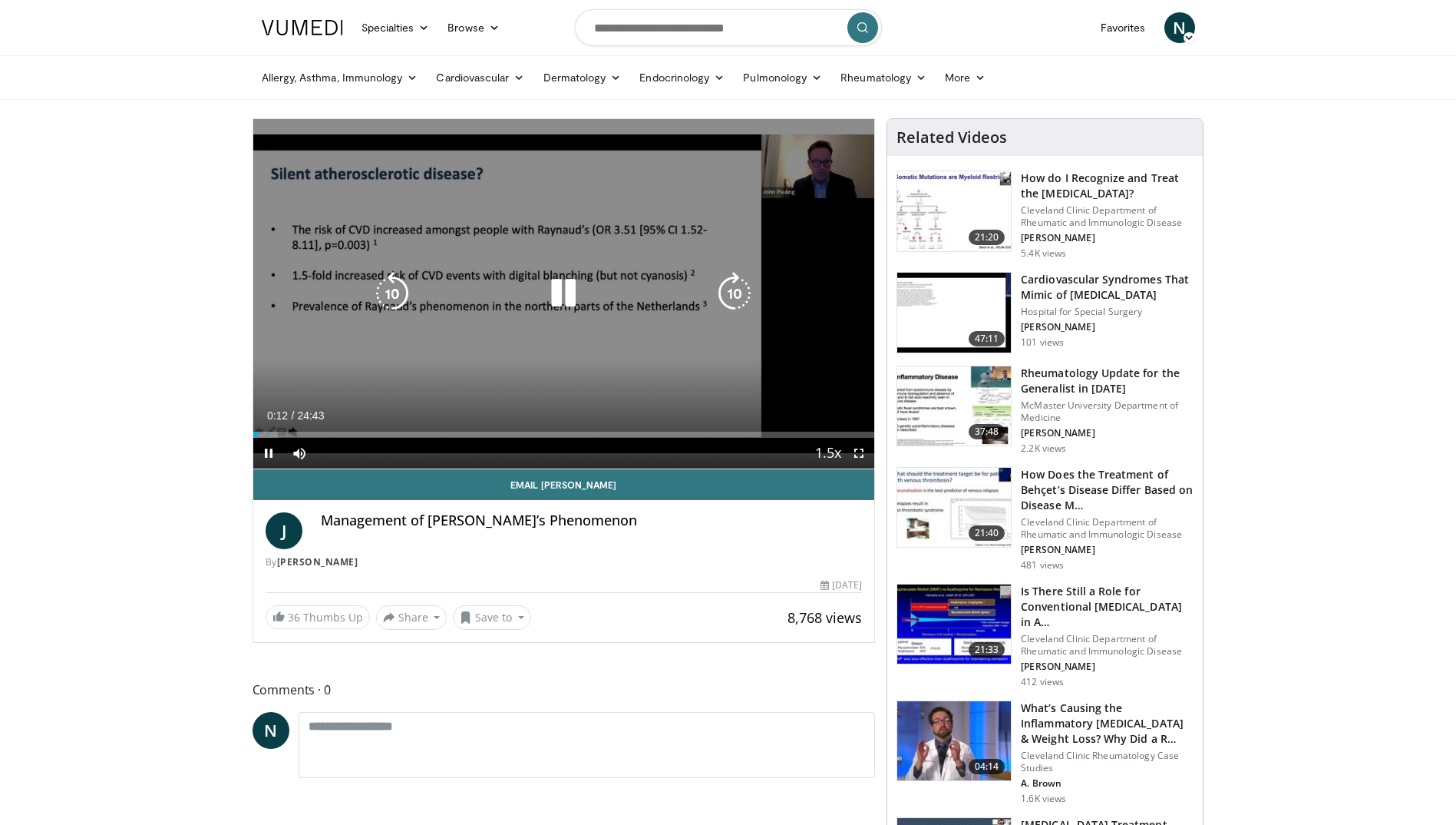
click at [555, 287] on icon "Video Player" at bounding box center [563, 293] width 43 height 43
